Goal: Information Seeking & Learning: Learn about a topic

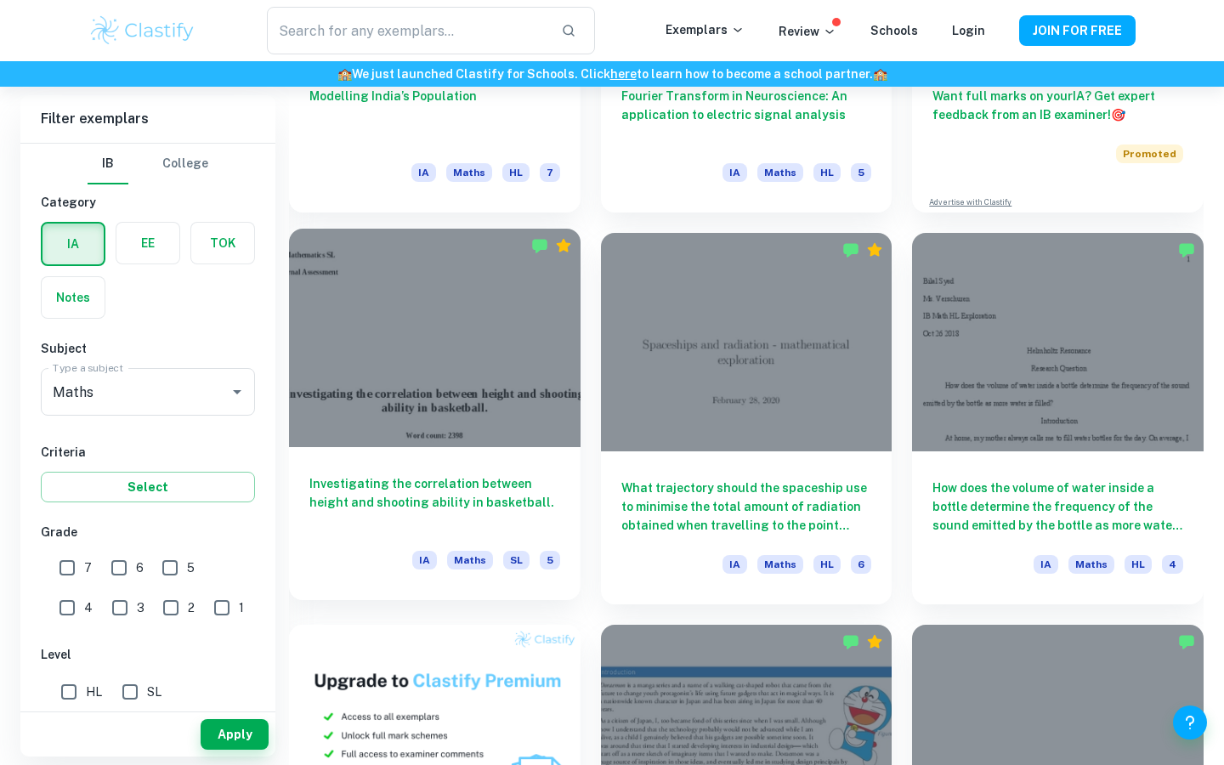
scroll to position [741, 0]
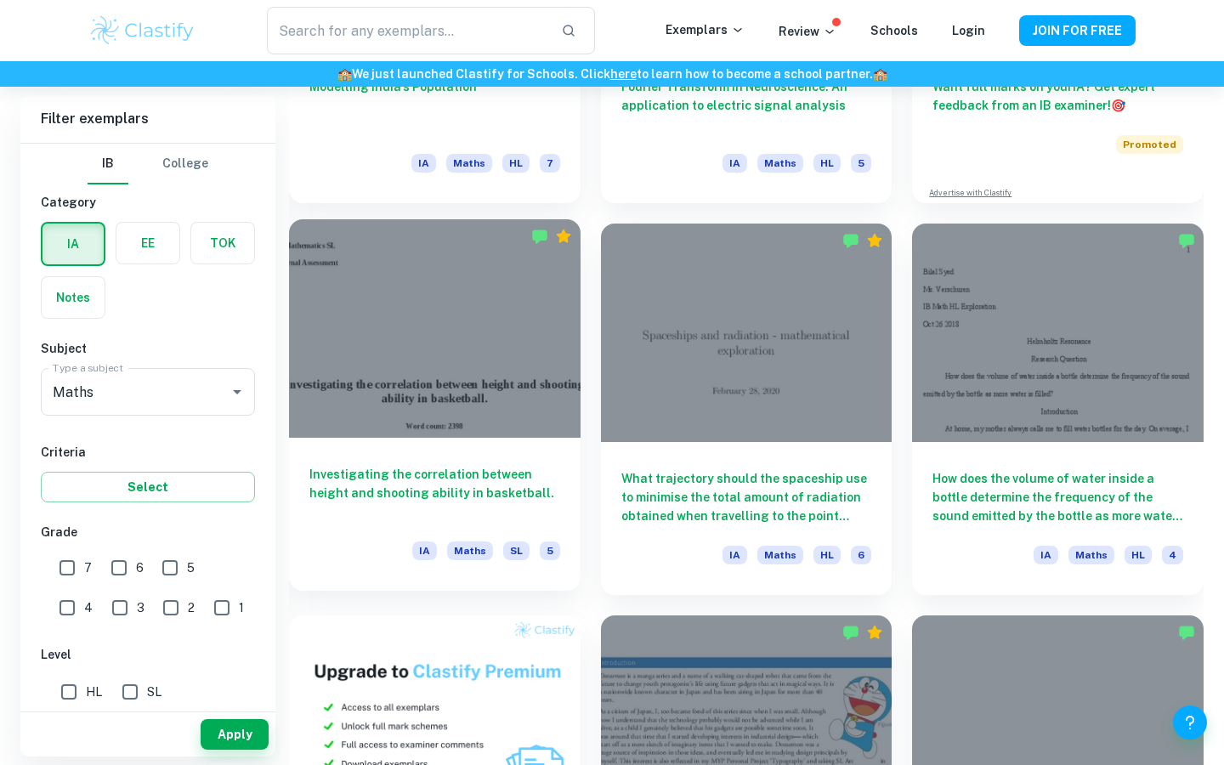
click at [383, 482] on h6 "Investigating the correlation between height and shooting ability in basketball." at bounding box center [434, 493] width 251 height 56
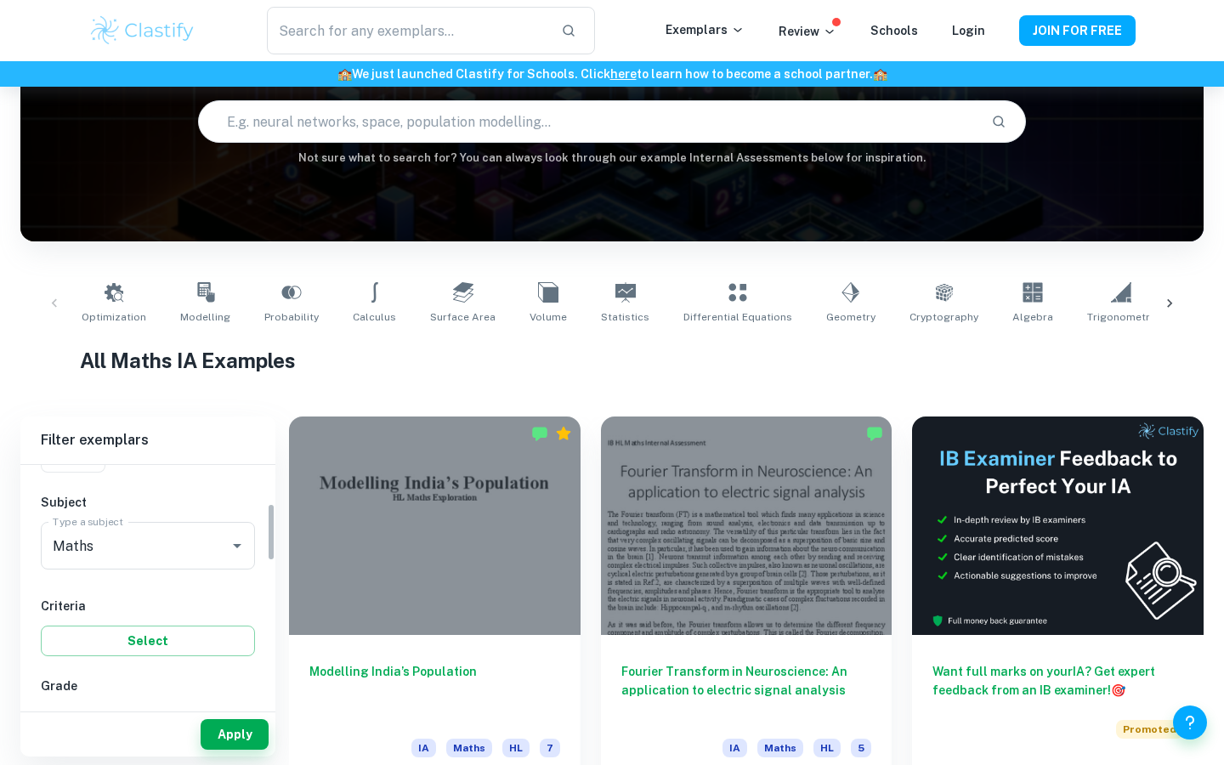
scroll to position [159, 0]
click at [146, 554] on input "Maths" at bounding box center [123, 554] width 151 height 32
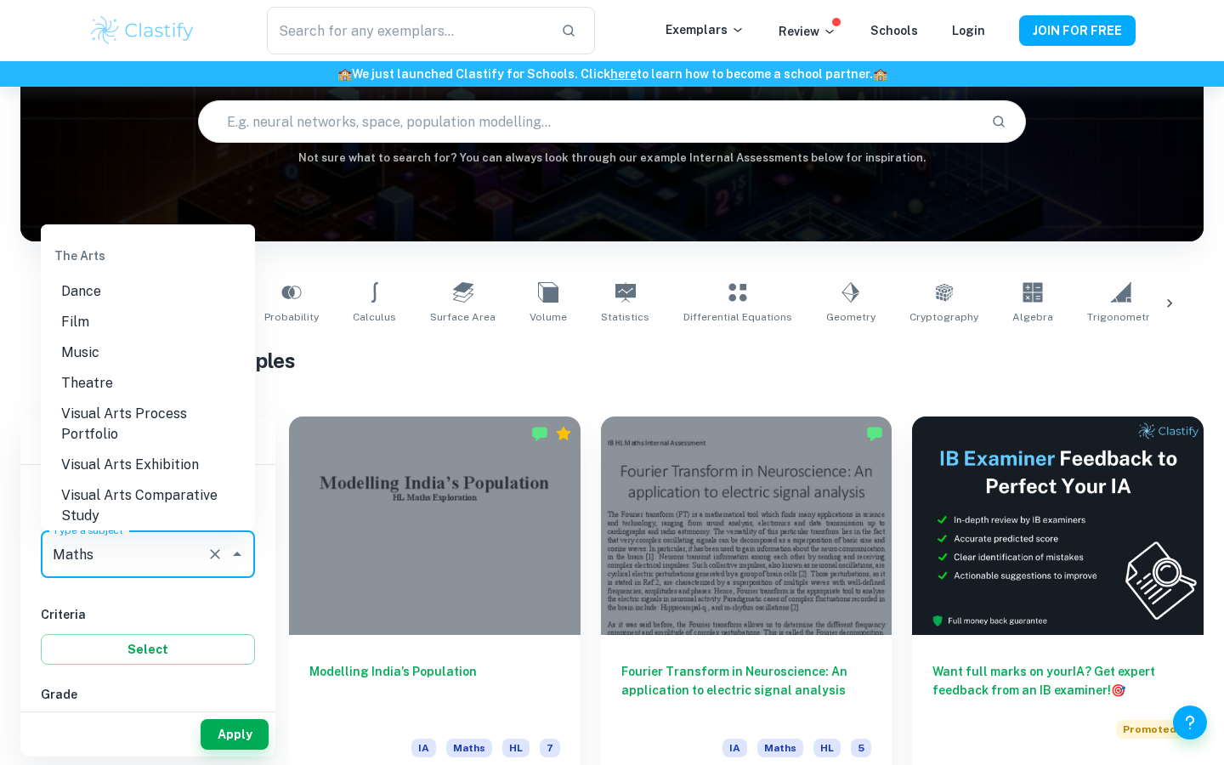
scroll to position [2460, 0]
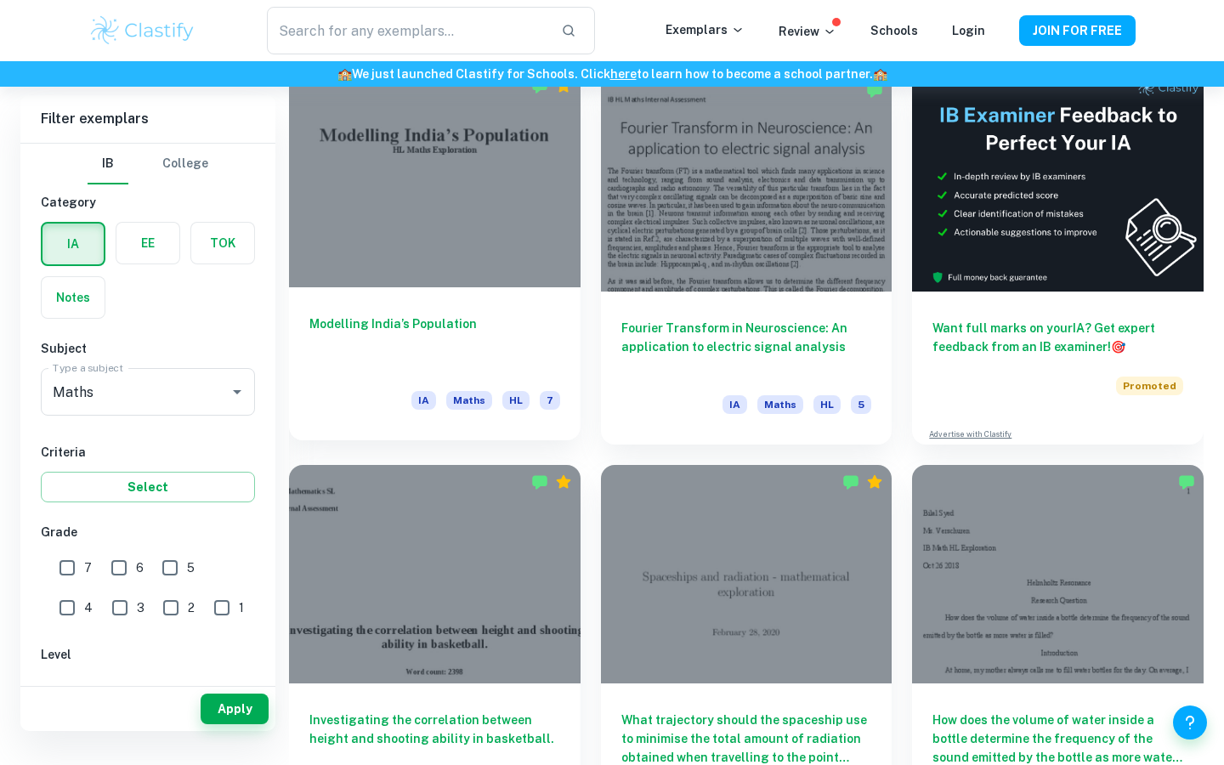
scroll to position [452, 0]
